Goal: Information Seeking & Learning: Learn about a topic

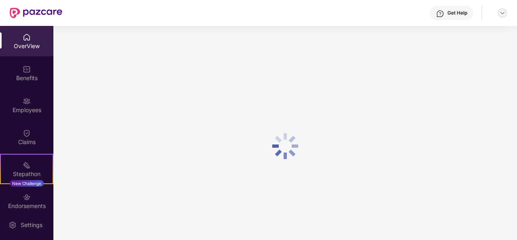
click at [501, 15] on img at bounding box center [502, 13] width 6 height 6
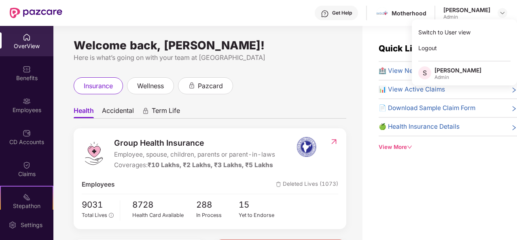
click at [474, 36] on div "Switch to User view" at bounding box center [464, 32] width 105 height 16
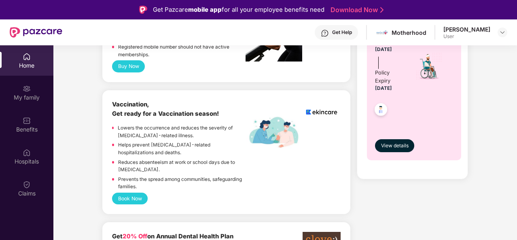
scroll to position [518, 0]
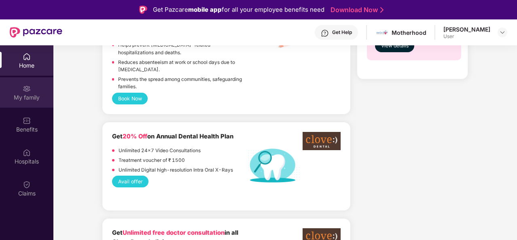
click at [37, 95] on div "My family" at bounding box center [26, 97] width 53 height 8
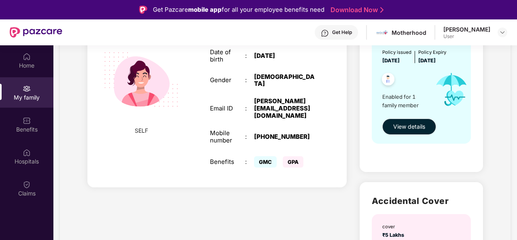
scroll to position [146, 0]
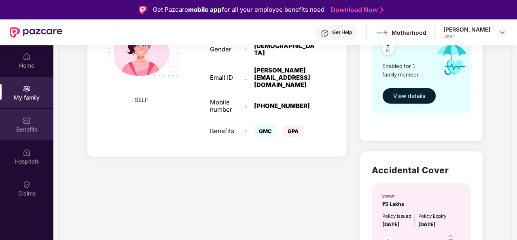
click at [15, 125] on div "Benefits" at bounding box center [26, 129] width 53 height 8
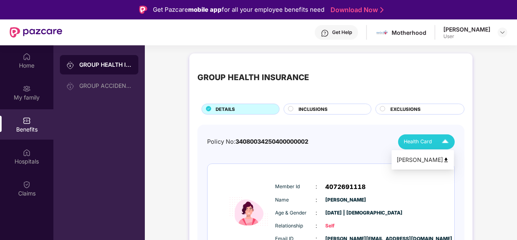
click at [431, 144] on span "Health Card" at bounding box center [418, 142] width 28 height 8
click at [449, 159] on img at bounding box center [446, 160] width 6 height 6
click at [503, 77] on div "GROUP HEALTH INSURANCE DETAILS INCLUSIONS EXCLUSIONS Policy No: 340800342504000…" at bounding box center [331, 183] width 372 height 269
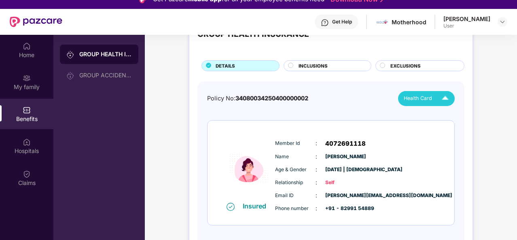
scroll to position [16, 0]
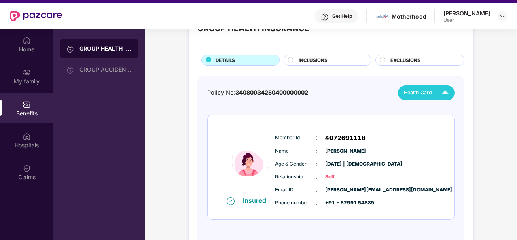
click at [342, 63] on div "INCLUSIONS" at bounding box center [330, 61] width 72 height 8
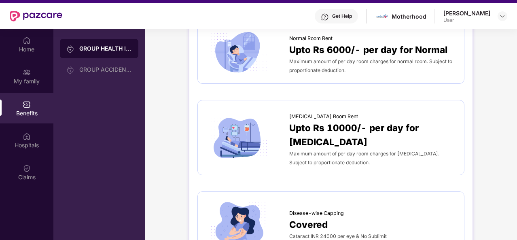
scroll to position [275, 0]
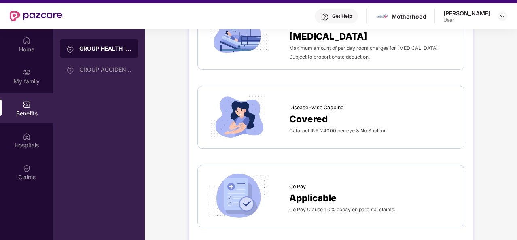
click at [303, 112] on span "Covered" at bounding box center [308, 119] width 38 height 14
click at [332, 127] on span "Cataract INR 24000 per eye & No Sublimit" at bounding box center [337, 130] width 97 height 6
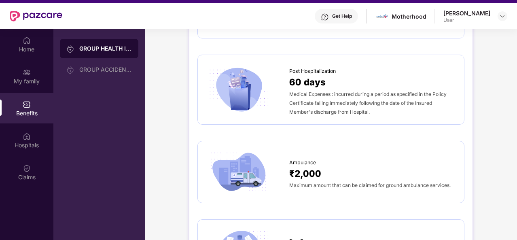
scroll to position [534, 0]
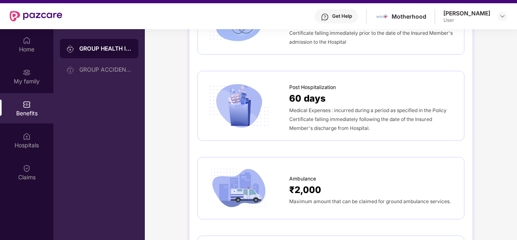
click at [489, 156] on div "GROUP HEALTH INSURANCE DETAILS INCLUSIONS EXCLUSIONS Sum Insured ₹2,00,000 Self…" at bounding box center [331, 190] width 372 height 1383
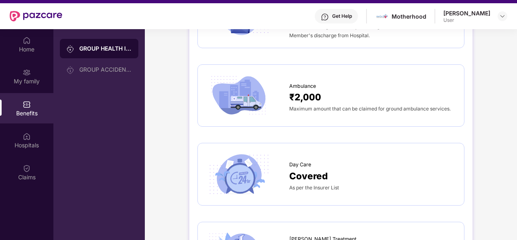
scroll to position [648, 0]
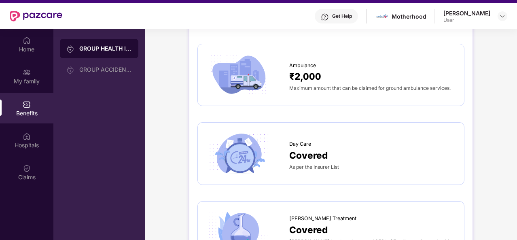
click at [320, 136] on div "Day Care" at bounding box center [372, 142] width 167 height 12
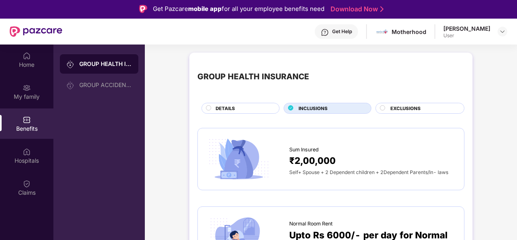
scroll to position [0, 0]
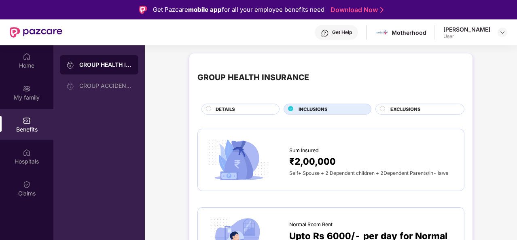
click at [378, 106] on div "EXCLUSIONS" at bounding box center [419, 109] width 89 height 11
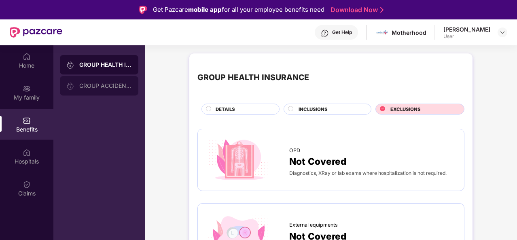
click at [88, 85] on div "GROUP ACCIDENTAL INSURANCE" at bounding box center [105, 86] width 53 height 6
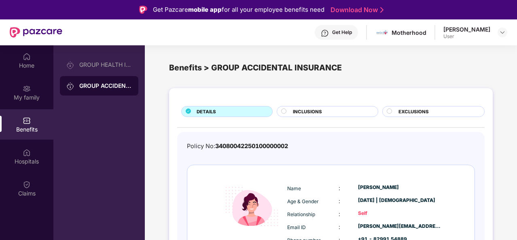
click at [496, 91] on div "DETAILS INCLUSIONS EXCLUSIONS Policy No: 34080042250100000002 Insured Name : [P…" at bounding box center [331, 196] width 372 height 224
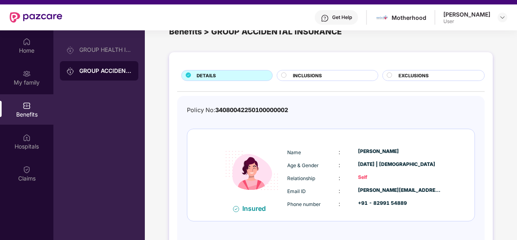
scroll to position [21, 0]
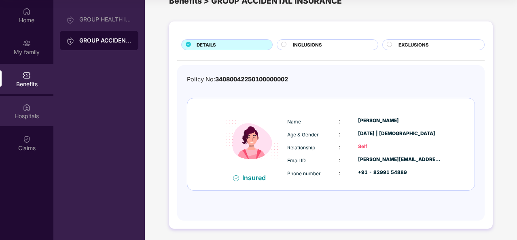
click at [29, 114] on div "Hospitals" at bounding box center [26, 116] width 53 height 8
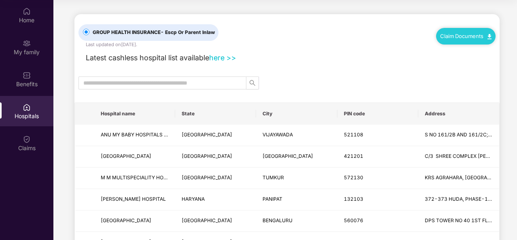
click at [220, 55] on link "here >>" at bounding box center [222, 57] width 27 height 8
